Goal: Navigation & Orientation: Find specific page/section

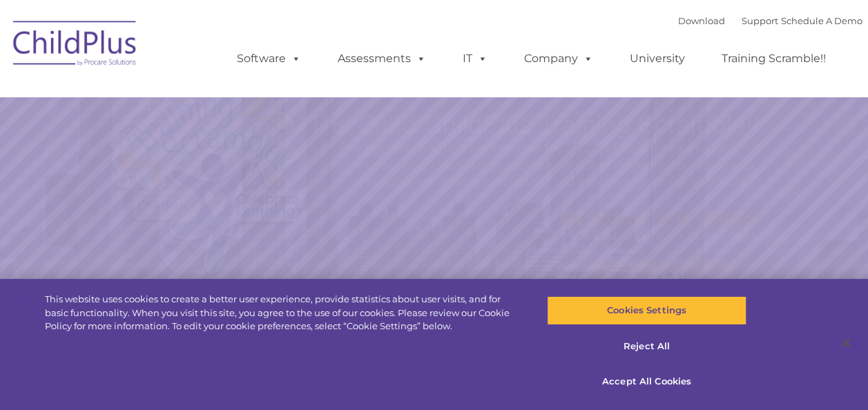
select select "MEDIUM"
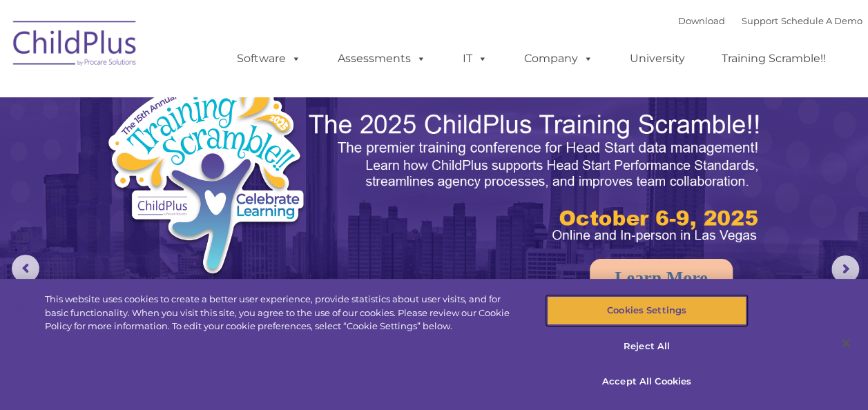
click at [694, 321] on button "Cookies Settings" at bounding box center [647, 310] width 200 height 29
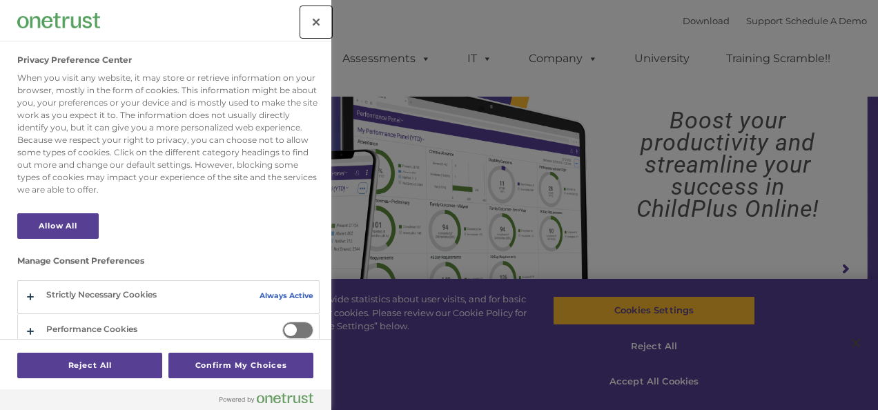
click at [322, 23] on button "Close" at bounding box center [316, 22] width 30 height 30
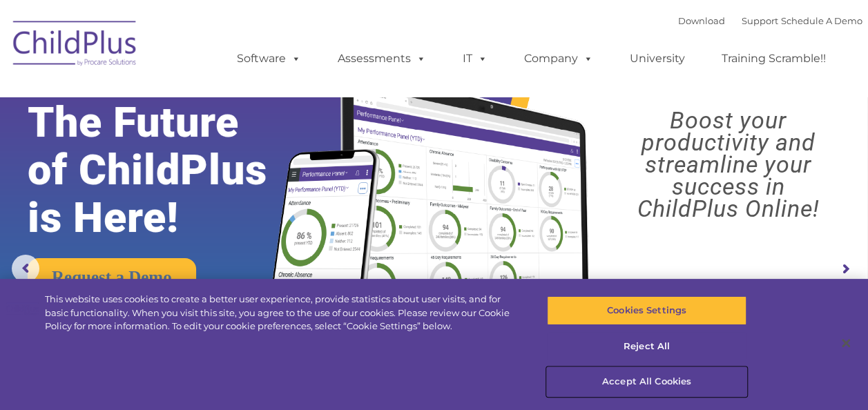
click at [679, 383] on button "Accept All Cookies" at bounding box center [647, 381] width 200 height 29
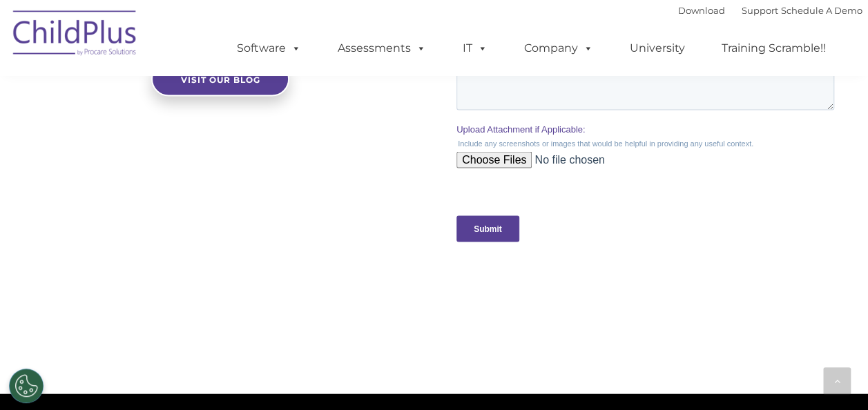
scroll to position [1628, 0]
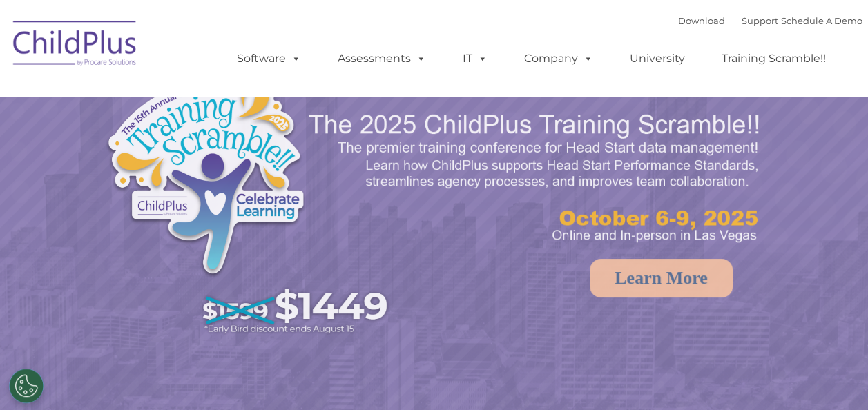
select select "MEDIUM"
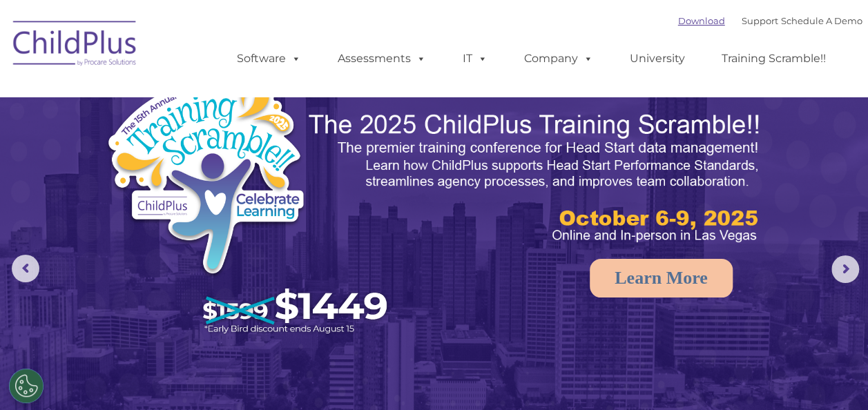
click at [686, 22] on link "Download" at bounding box center [701, 20] width 47 height 11
select select "MEDIUM"
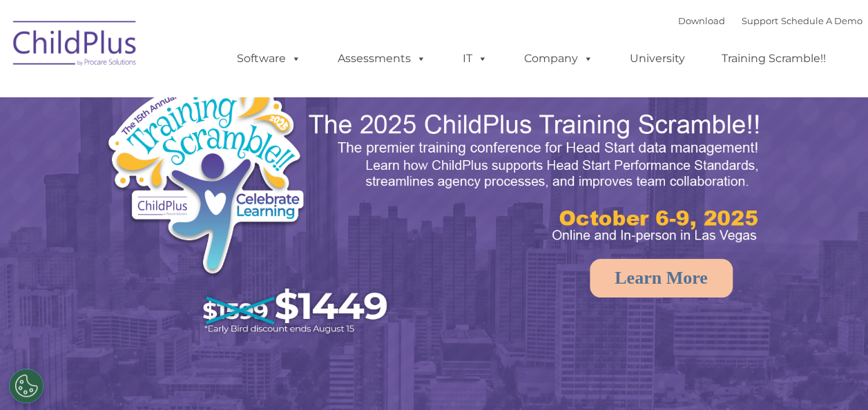
select select "MEDIUM"
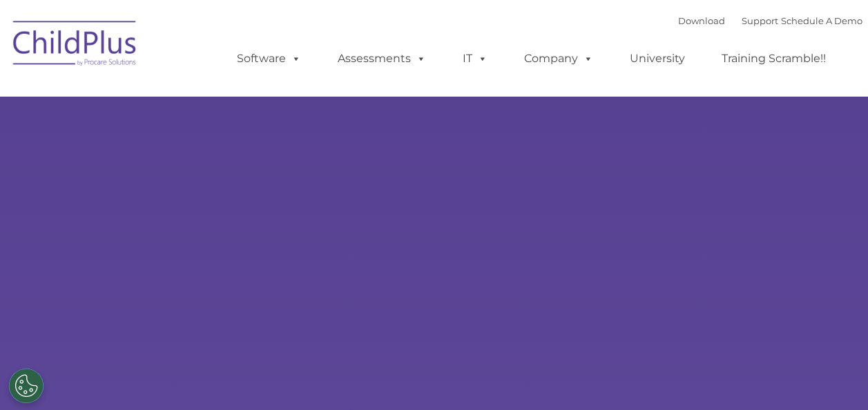
type input ""
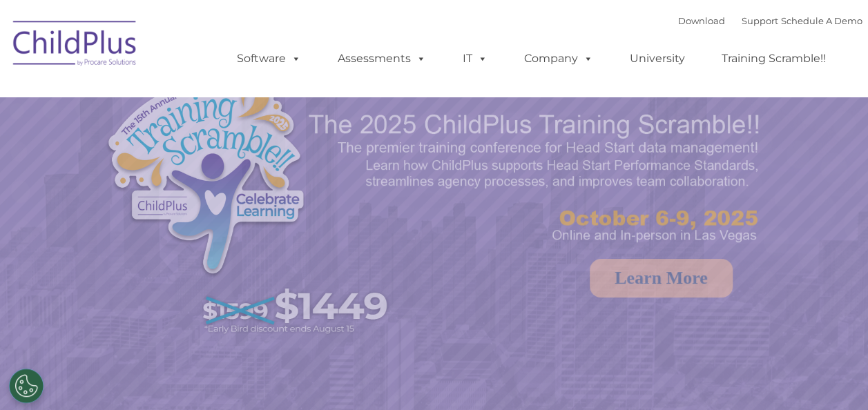
select select "MEDIUM"
